Goal: Find specific page/section: Find specific page/section

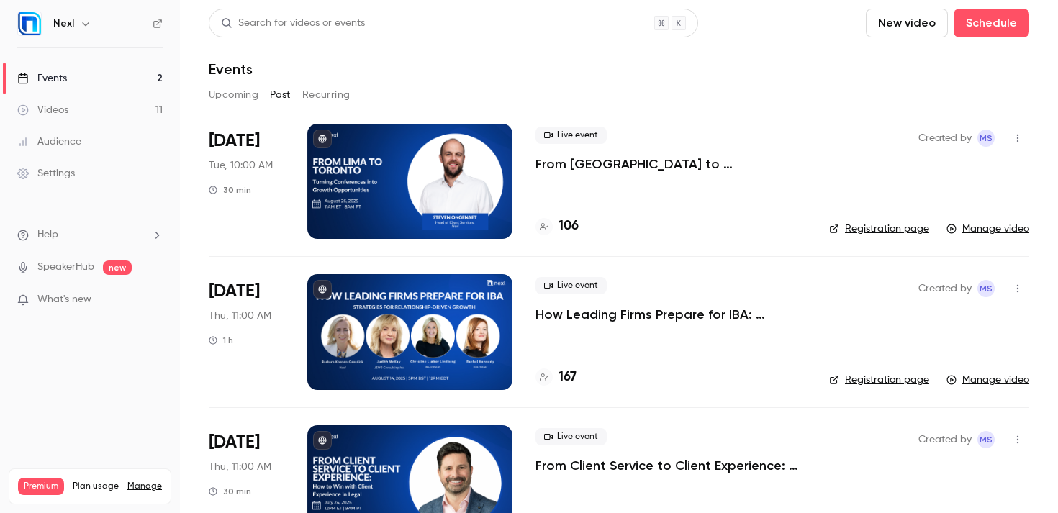
click at [102, 104] on link "Videos 11" at bounding box center [90, 110] width 180 height 32
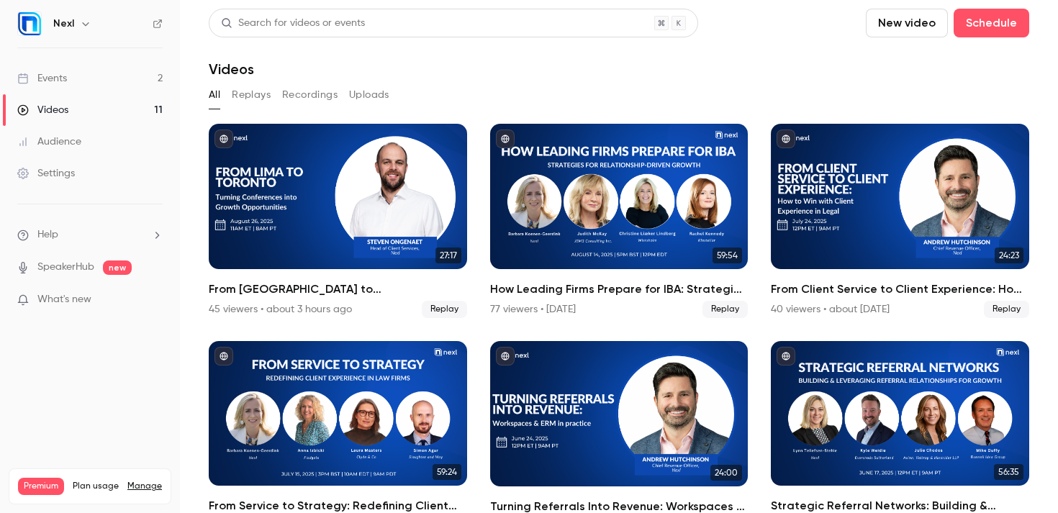
click at [102, 71] on link "Events 2" at bounding box center [90, 79] width 180 height 32
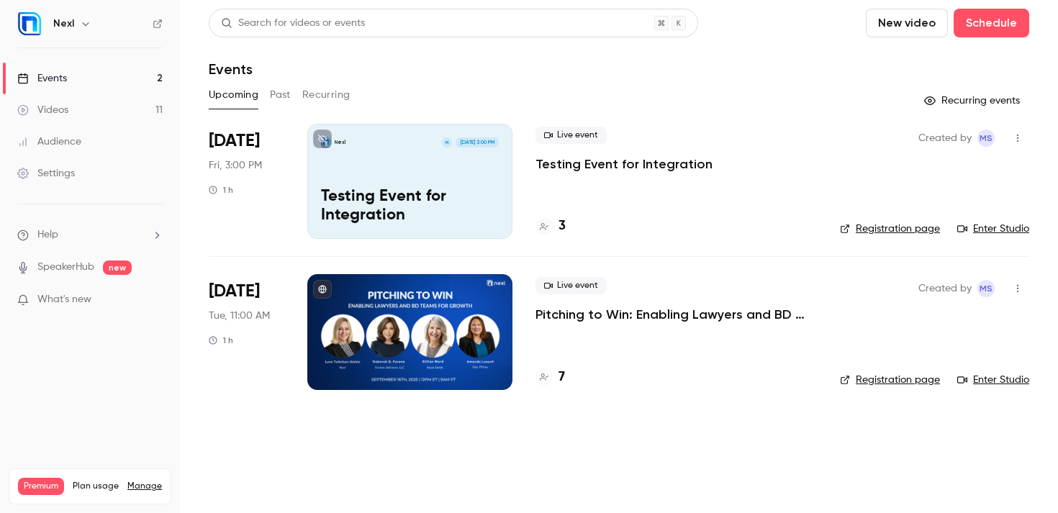
click at [778, 72] on div "Events" at bounding box center [619, 68] width 821 height 17
